Goal: Task Accomplishment & Management: Use online tool/utility

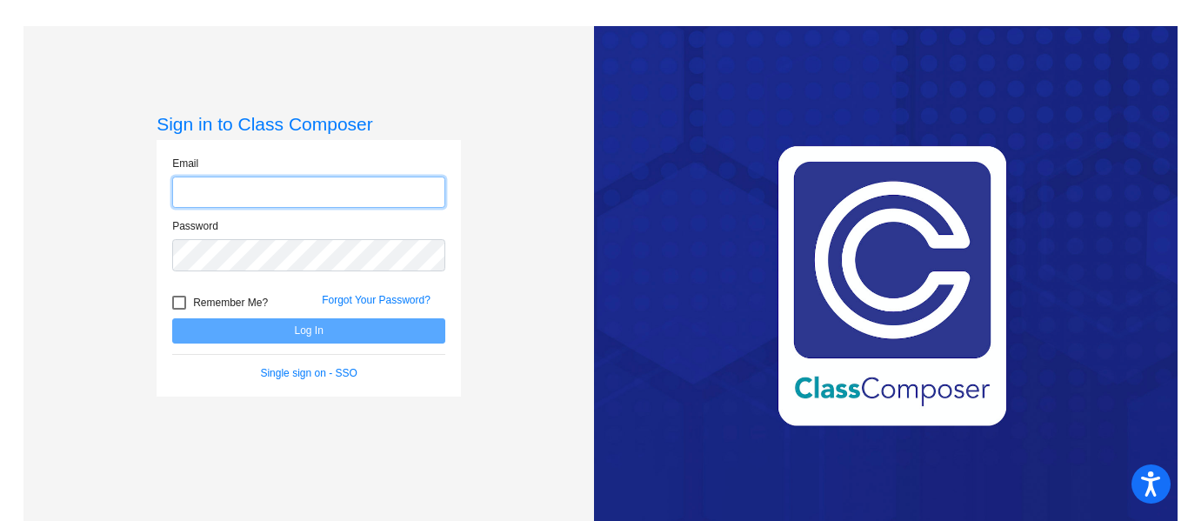
type input "[EMAIL_ADDRESS][DOMAIN_NAME]"
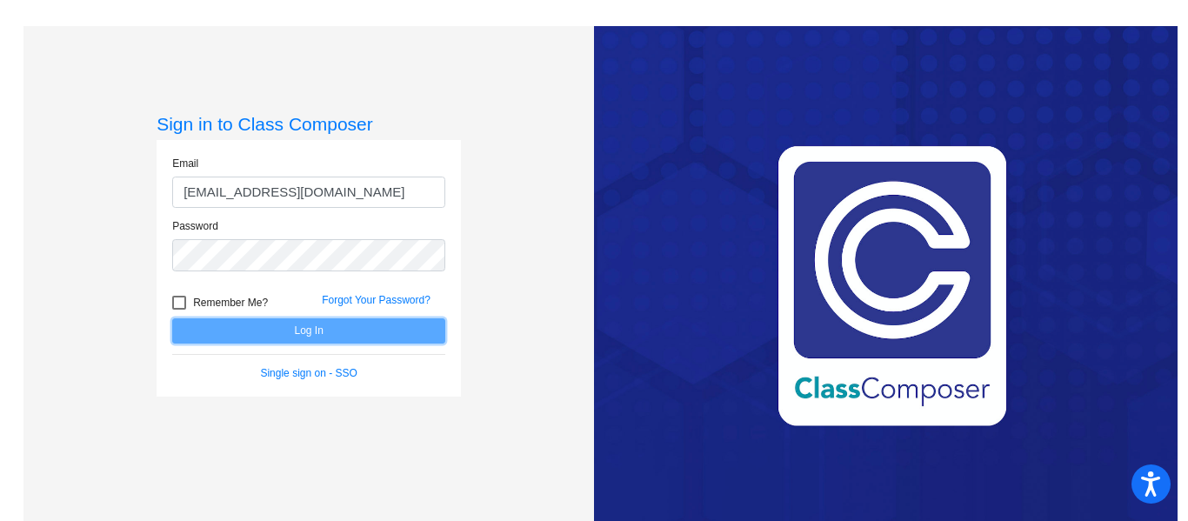
click at [294, 326] on button "Log In" at bounding box center [308, 330] width 273 height 25
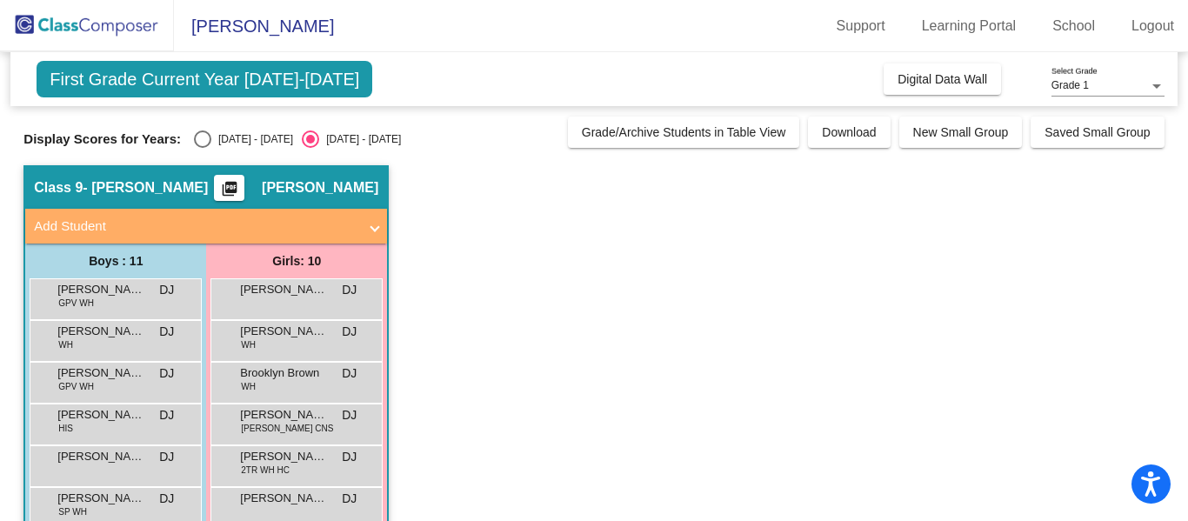
click at [194, 137] on div "Select an option" at bounding box center [202, 138] width 17 height 17
click at [202, 148] on input "2024 - 2025" at bounding box center [202, 148] width 1 height 1
radio input "true"
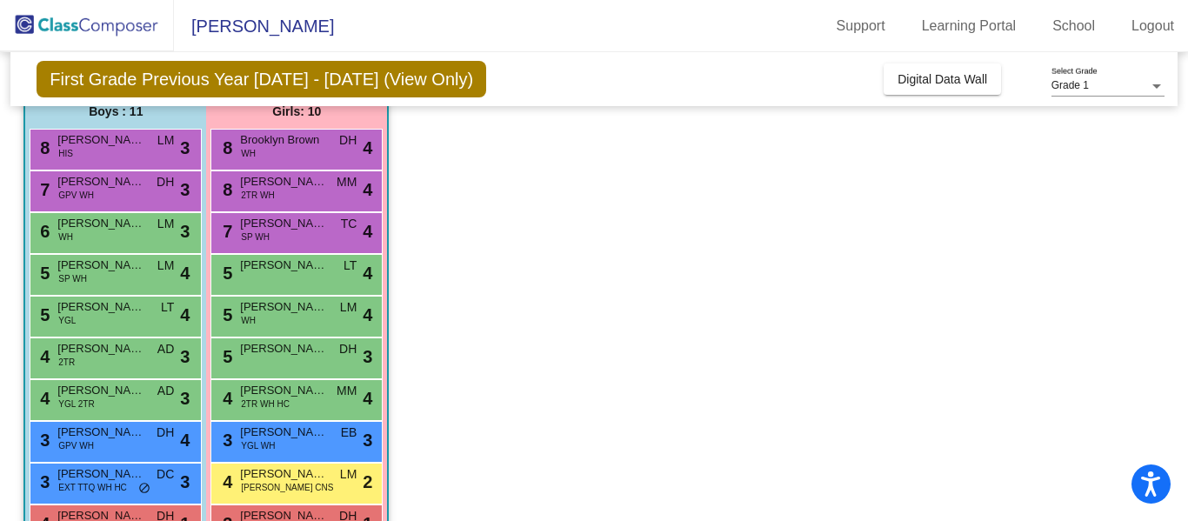
scroll to position [149, 0]
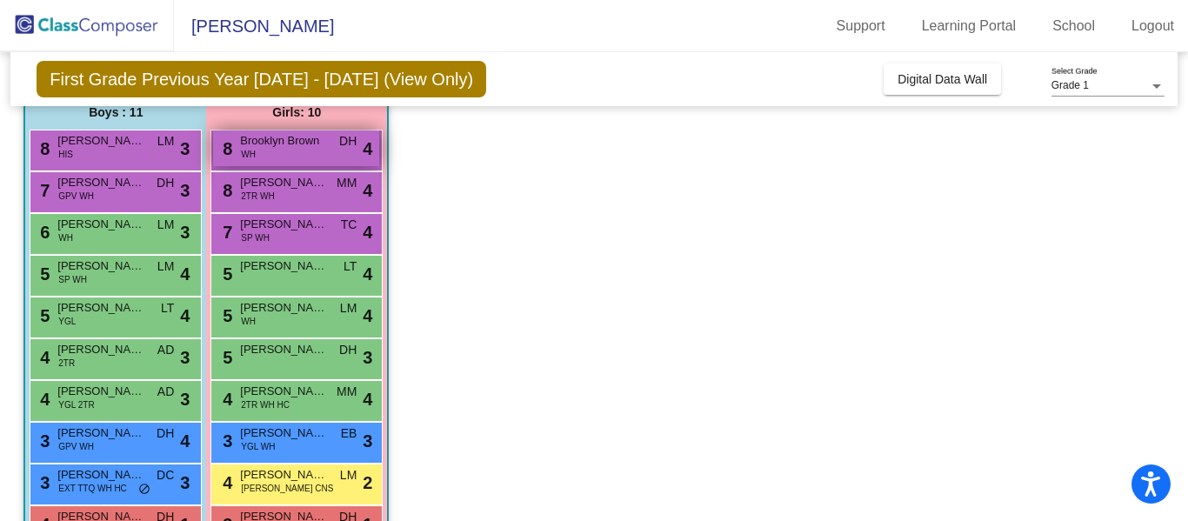
click at [311, 140] on span "Brooklyn Brown" at bounding box center [283, 140] width 87 height 17
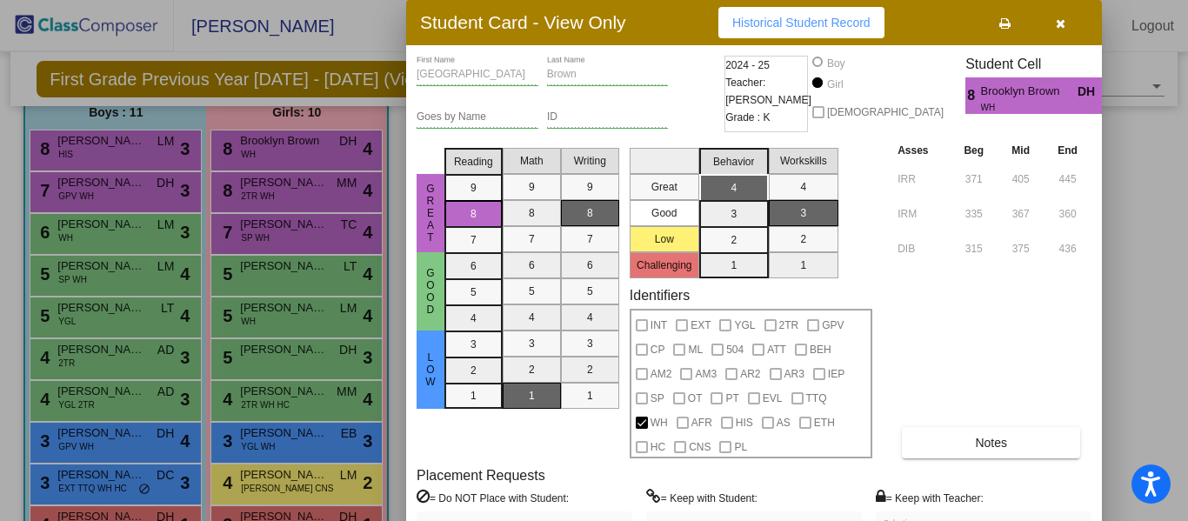
click at [1061, 18] on icon "button" at bounding box center [1061, 23] width 10 height 12
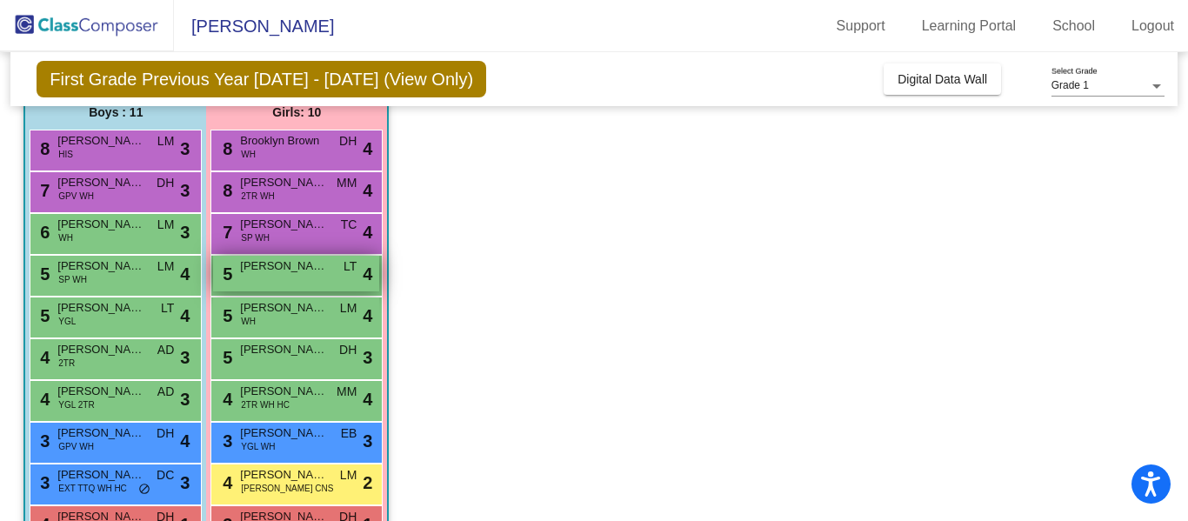
click at [318, 278] on div "5 Adhitri Prasad LT lock do_not_disturb_alt 4" at bounding box center [296, 274] width 166 height 36
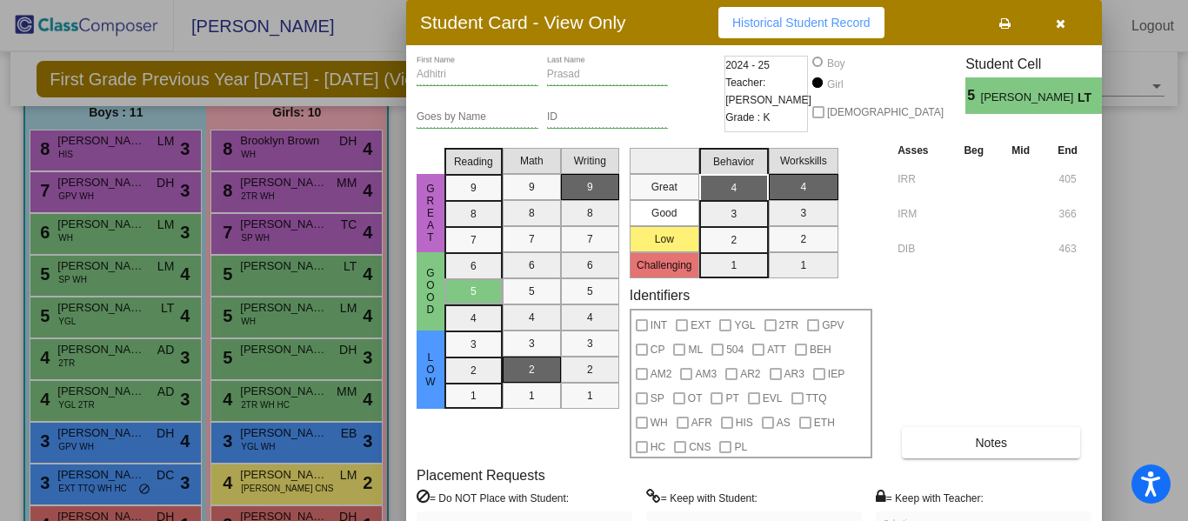
click at [1070, 19] on button "button" at bounding box center [1060, 22] width 56 height 31
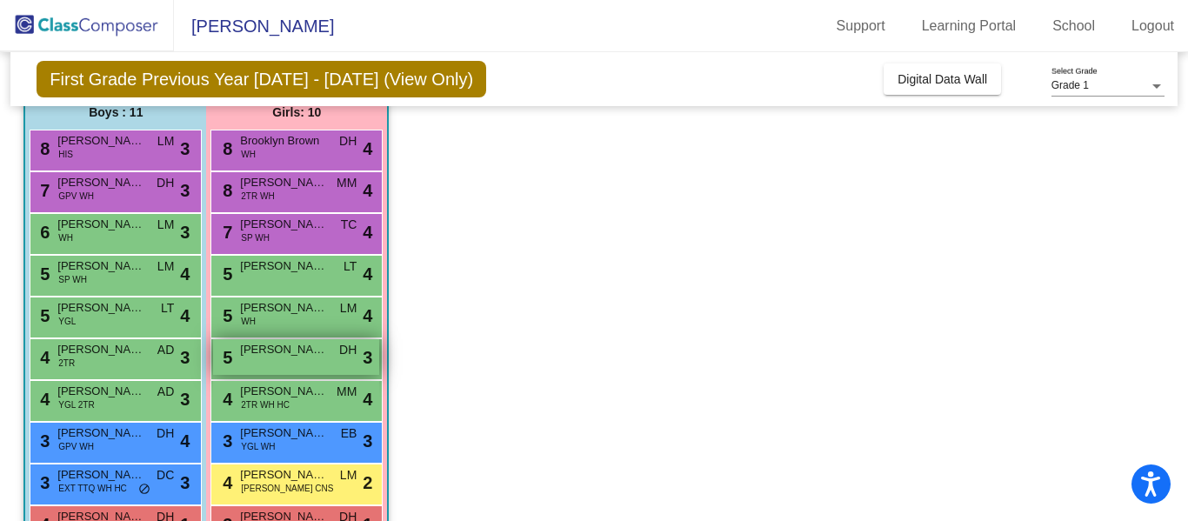
click at [285, 353] on span "Evelyn King" at bounding box center [283, 349] width 87 height 17
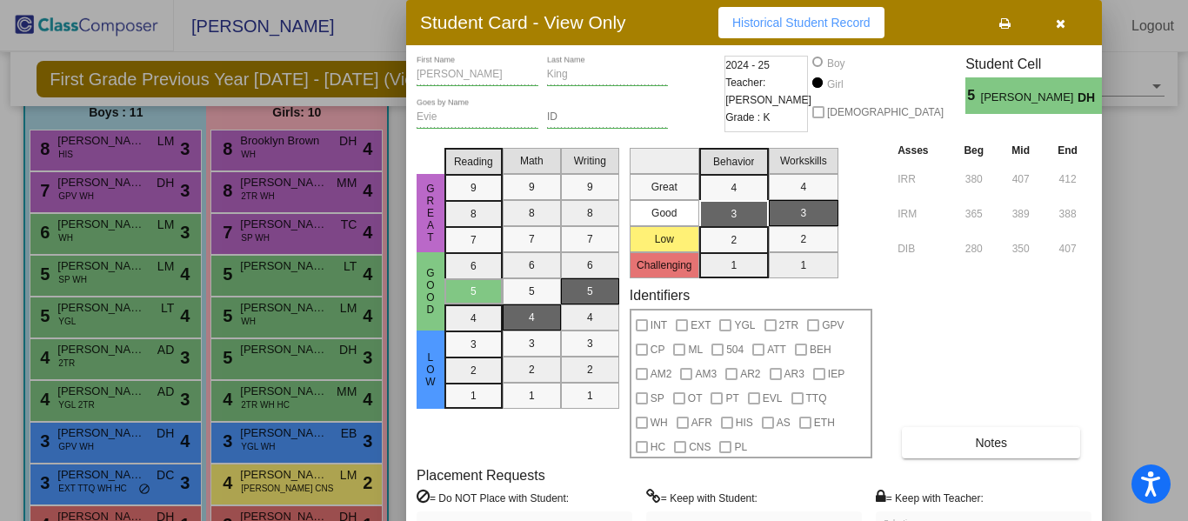
click at [1062, 23] on icon "button" at bounding box center [1061, 23] width 10 height 12
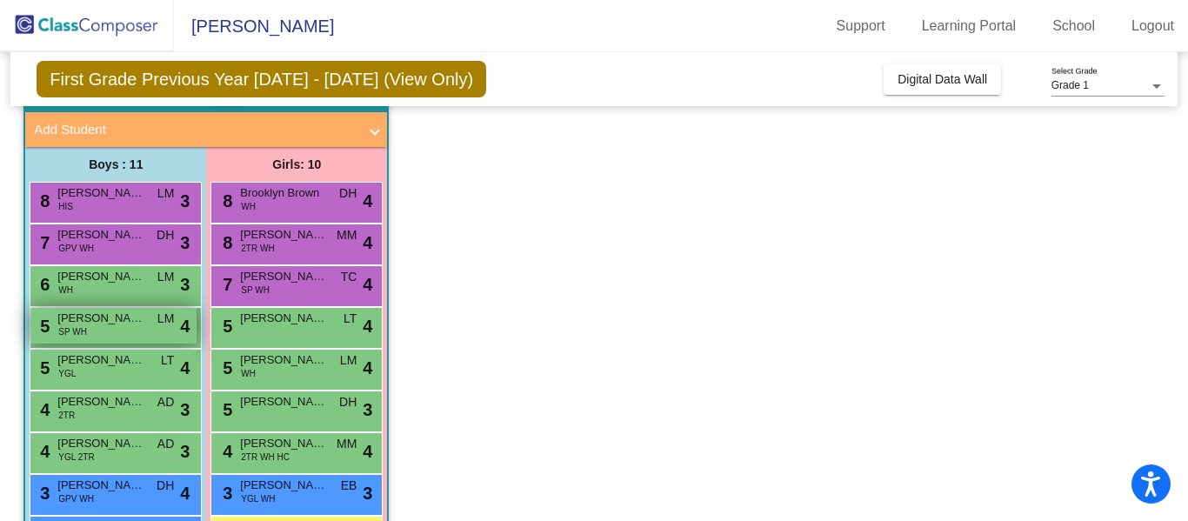
scroll to position [88, 0]
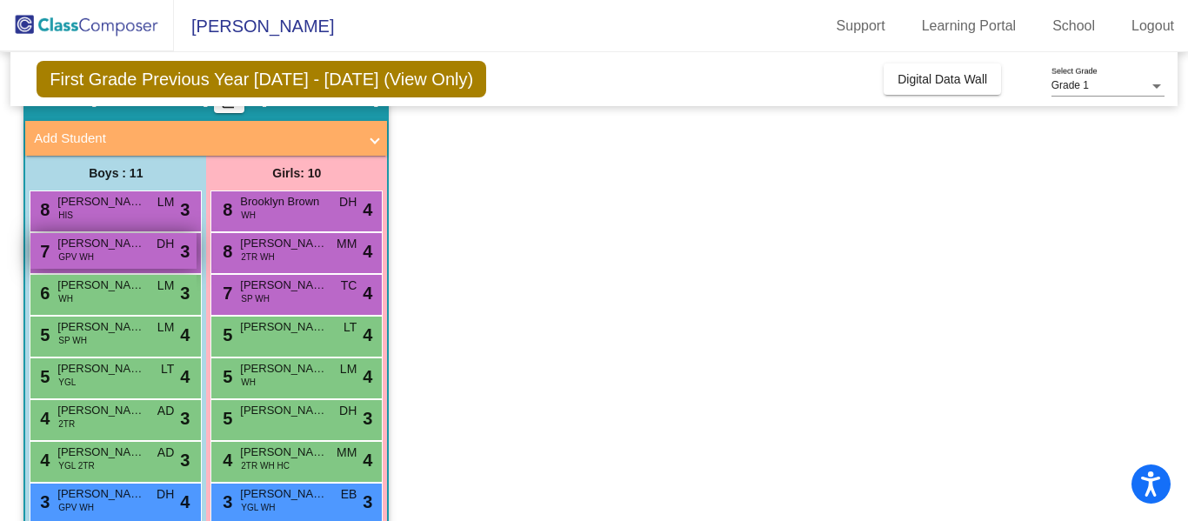
click at [108, 246] on span "Brody Trautz" at bounding box center [100, 243] width 87 height 17
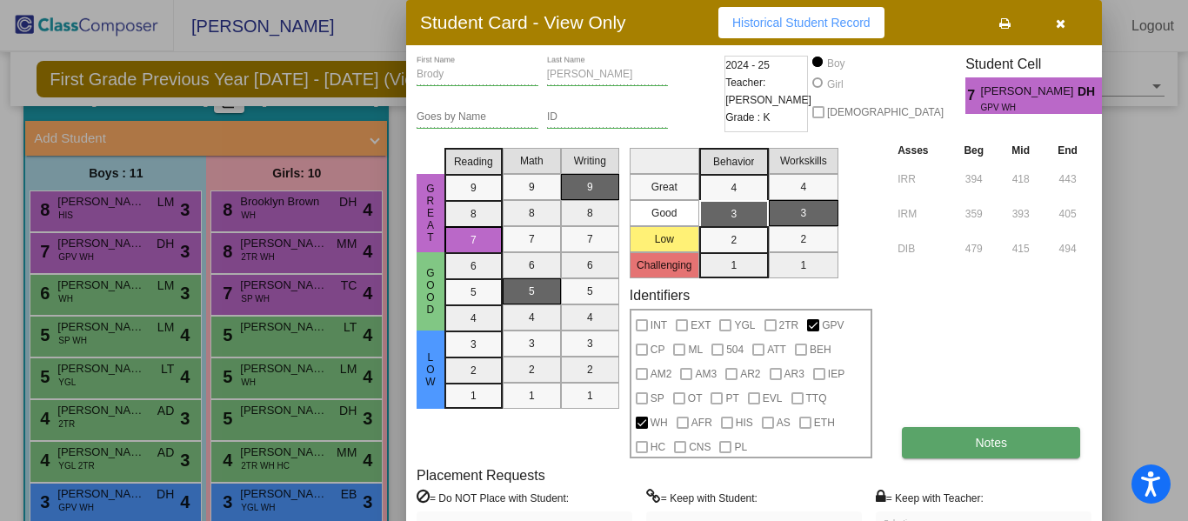
click at [1012, 438] on button "Notes" at bounding box center [991, 442] width 178 height 31
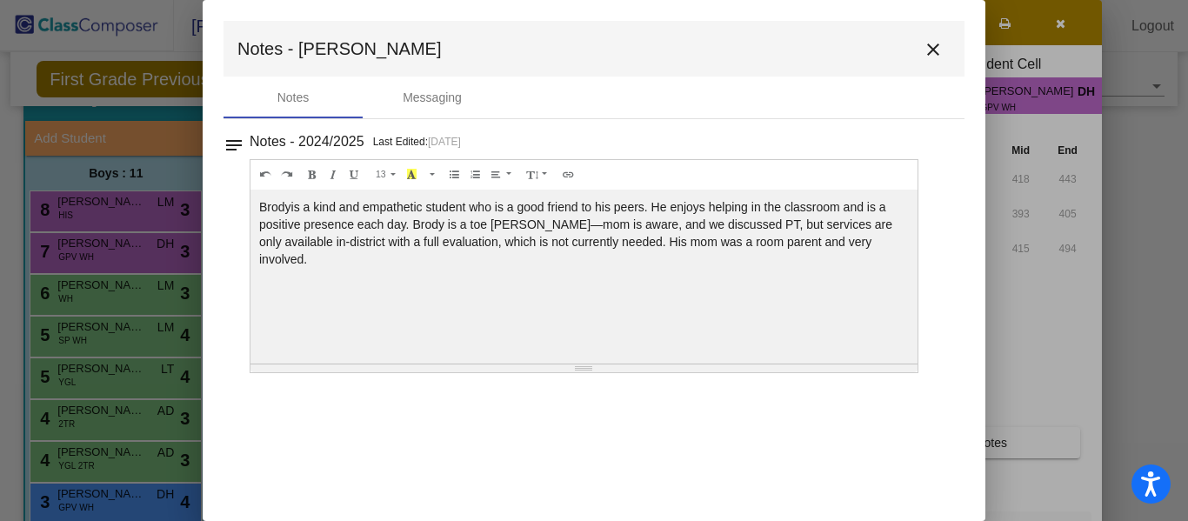
click at [938, 49] on mat-icon "close" at bounding box center [933, 49] width 21 height 21
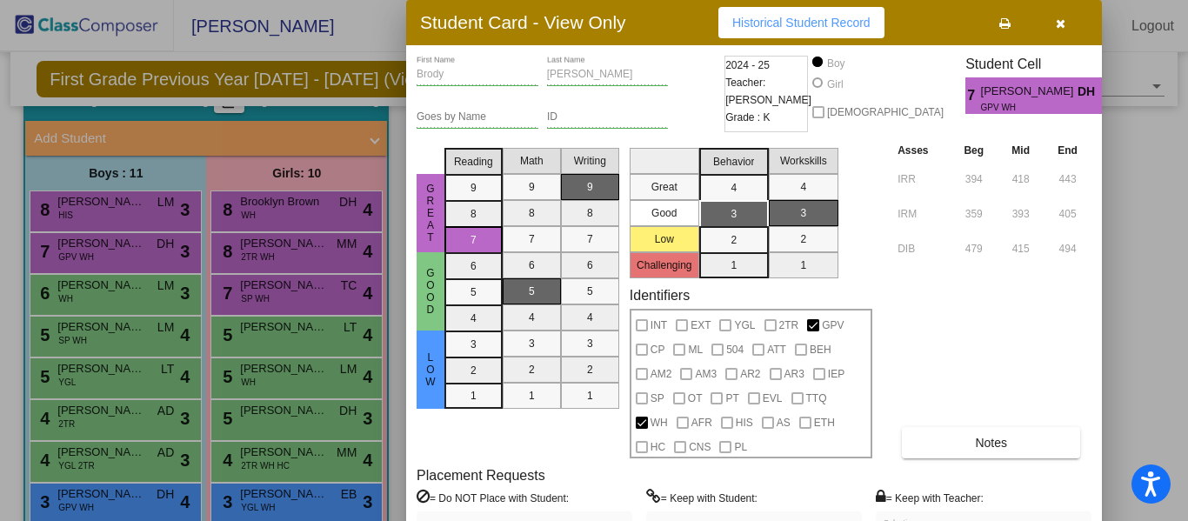
click at [1064, 28] on icon "button" at bounding box center [1061, 23] width 10 height 12
